Goal: Check status: Check status

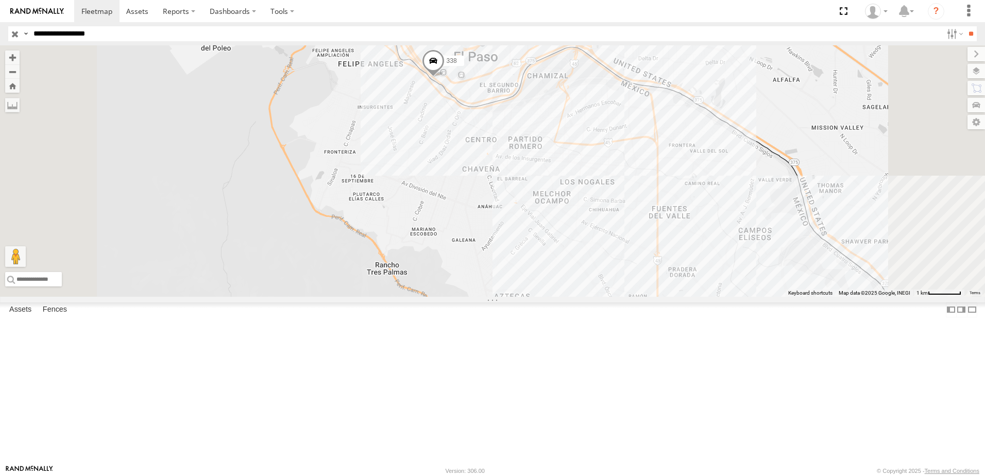
click at [445, 77] on span at bounding box center [433, 63] width 23 height 28
click at [573, 211] on div "558 338 338 Cruce TX-375-TOLL El Paso 31.7561 , -106.49931 South East 56 10:27:…" at bounding box center [492, 170] width 985 height 251
drag, startPoint x: 918, startPoint y: 320, endPoint x: 875, endPoint y: 291, distance: 51.9
click at [913, 297] on div "558 338" at bounding box center [492, 170] width 985 height 251
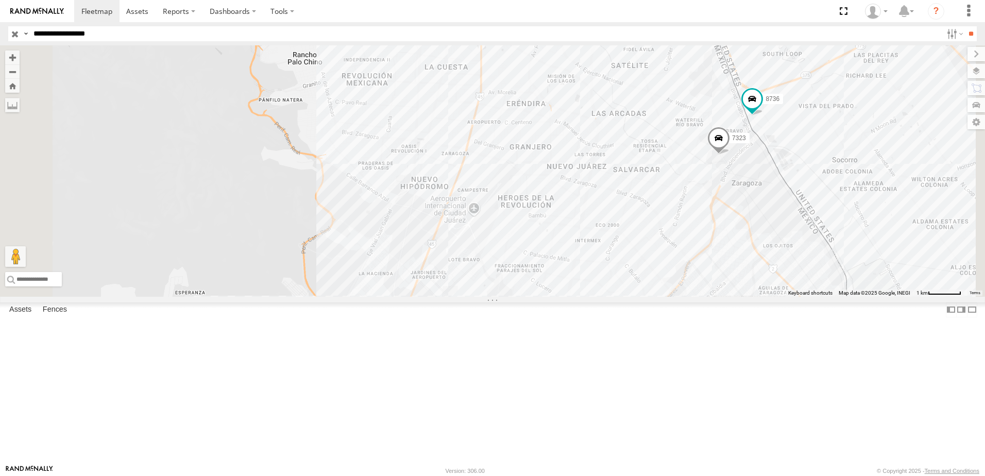
drag, startPoint x: 893, startPoint y: 275, endPoint x: 887, endPoint y: 294, distance: 19.5
click at [889, 292] on div "558 338 7323 8736" at bounding box center [492, 170] width 985 height 251
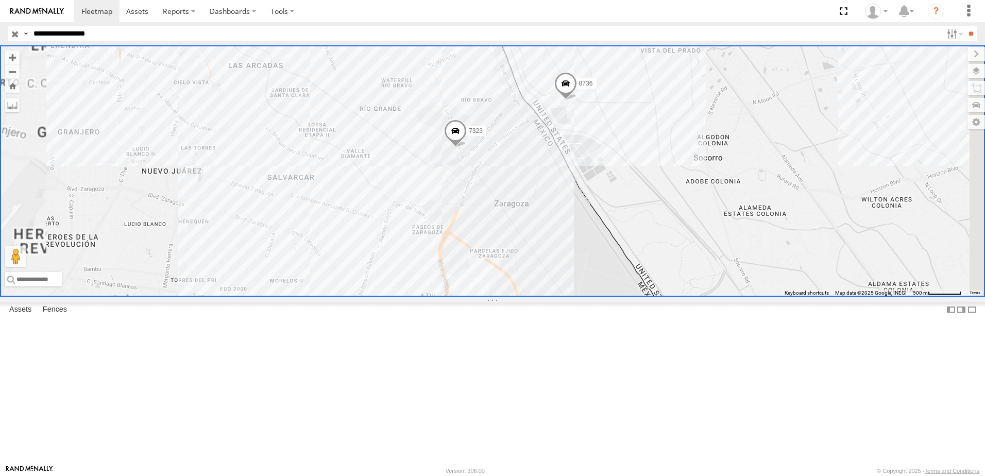
drag, startPoint x: 728, startPoint y: 245, endPoint x: 736, endPoint y: 283, distance: 39.3
click at [736, 283] on div "7323 8736 558 338" at bounding box center [492, 170] width 985 height 251
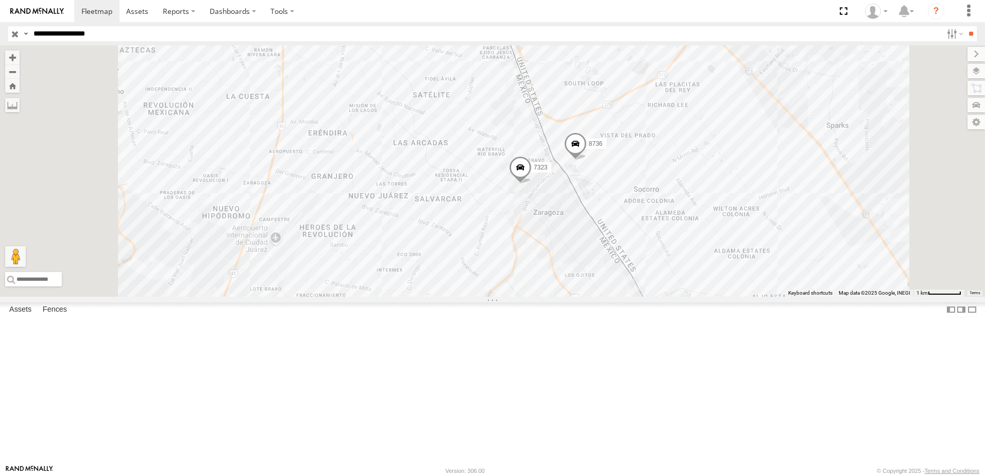
drag, startPoint x: 718, startPoint y: 257, endPoint x: 729, endPoint y: 326, distance: 70.0
click at [728, 297] on div "7323 8736 558 338" at bounding box center [492, 170] width 985 height 251
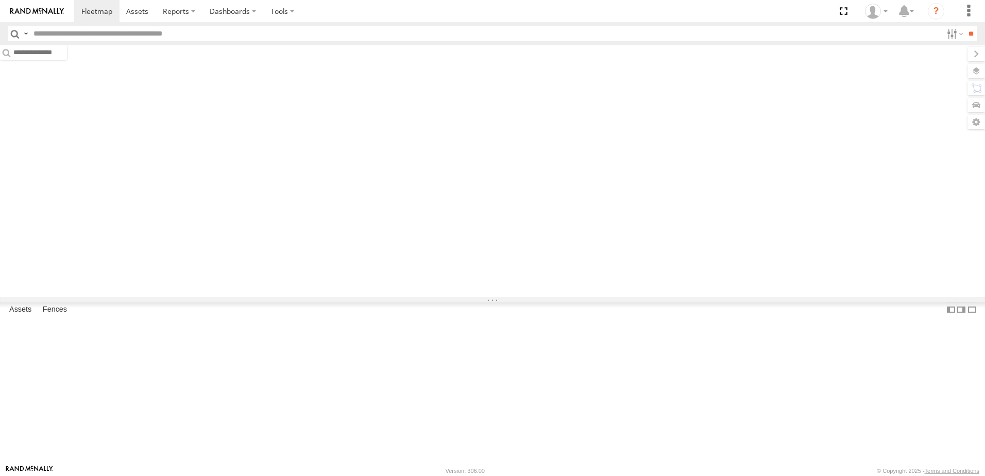
type input "**********"
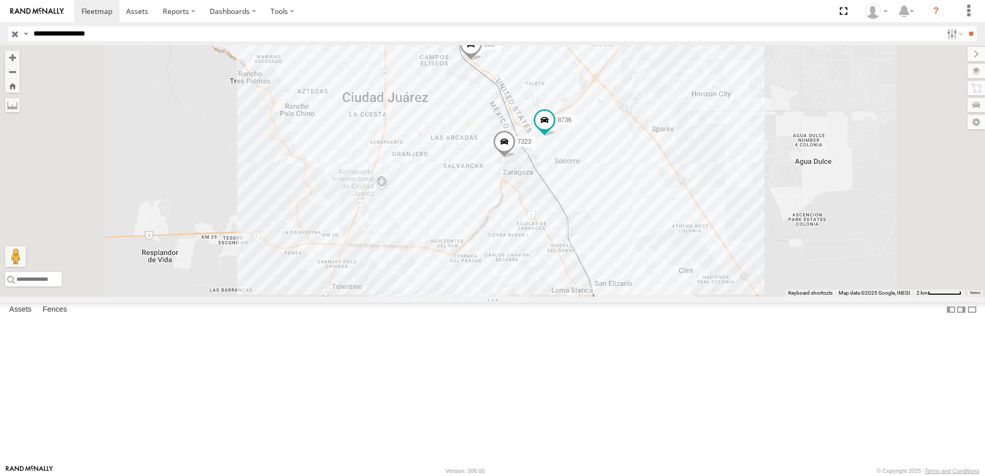
drag, startPoint x: 764, startPoint y: 291, endPoint x: 751, endPoint y: 344, distance: 54.2
click at [759, 297] on div "7323 8736 558 338" at bounding box center [492, 170] width 985 height 251
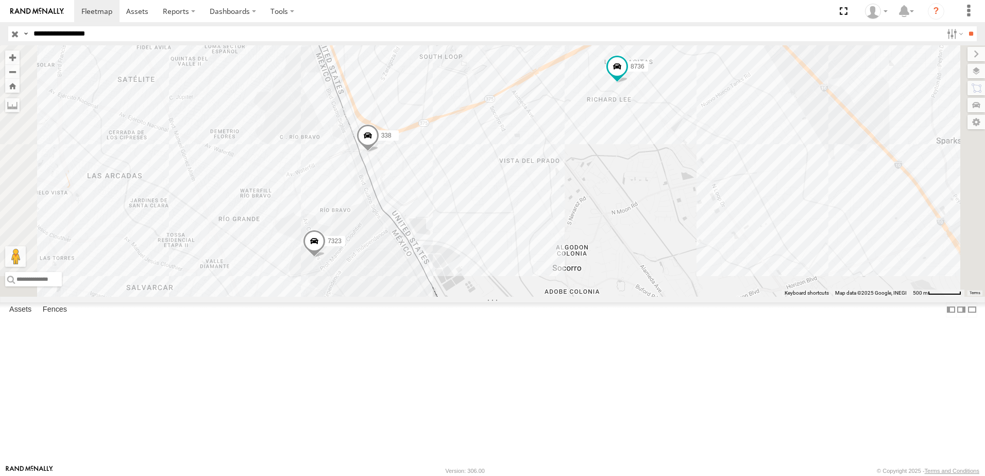
drag, startPoint x: 741, startPoint y: 240, endPoint x: 713, endPoint y: 277, distance: 46.0
click at [722, 269] on div "7323 8736 558 338" at bounding box center [492, 170] width 985 height 251
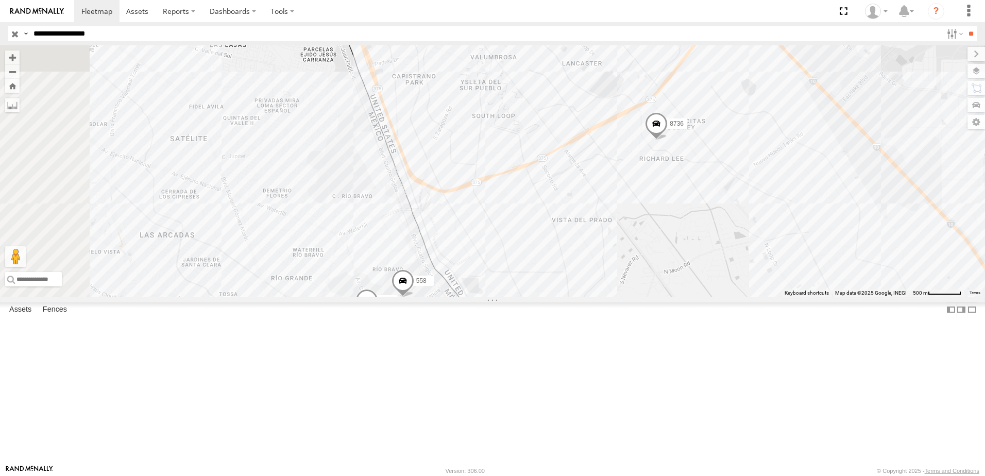
click at [0, 0] on link at bounding box center [0, 0] width 0 height 0
